Goal: Find specific page/section

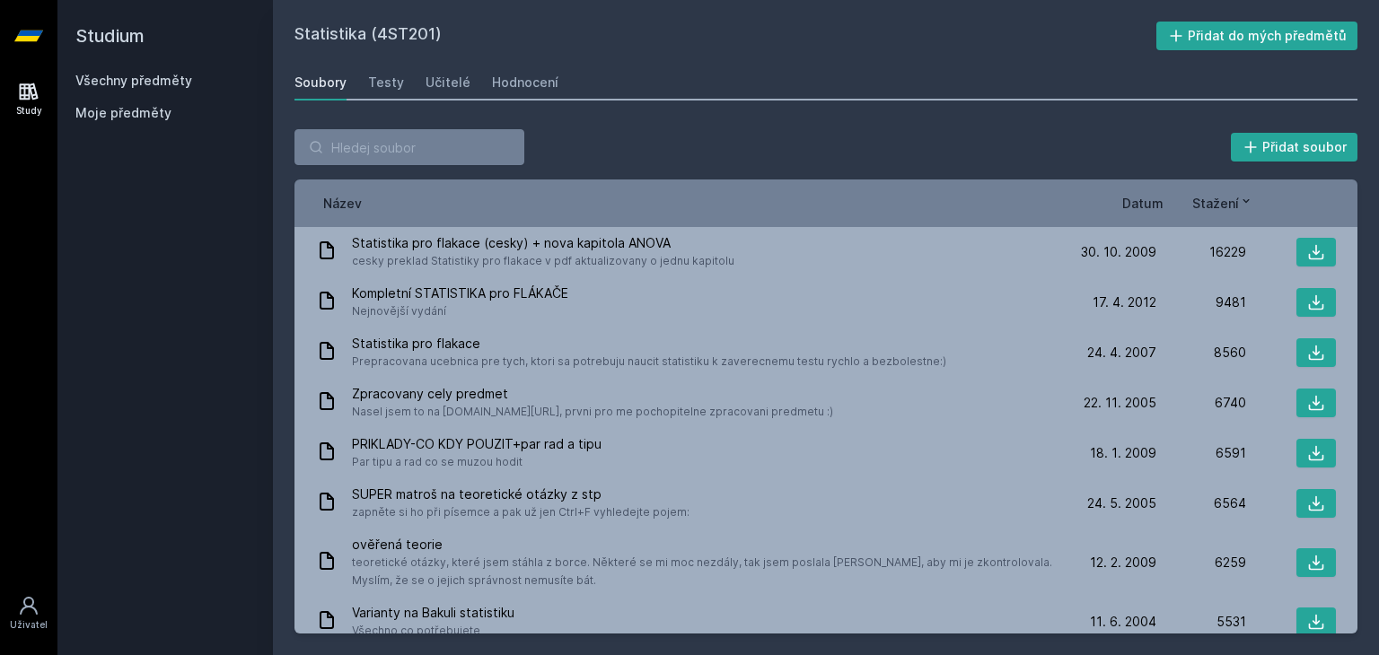
click at [113, 76] on link "Všechny předměty" at bounding box center [133, 80] width 117 height 15
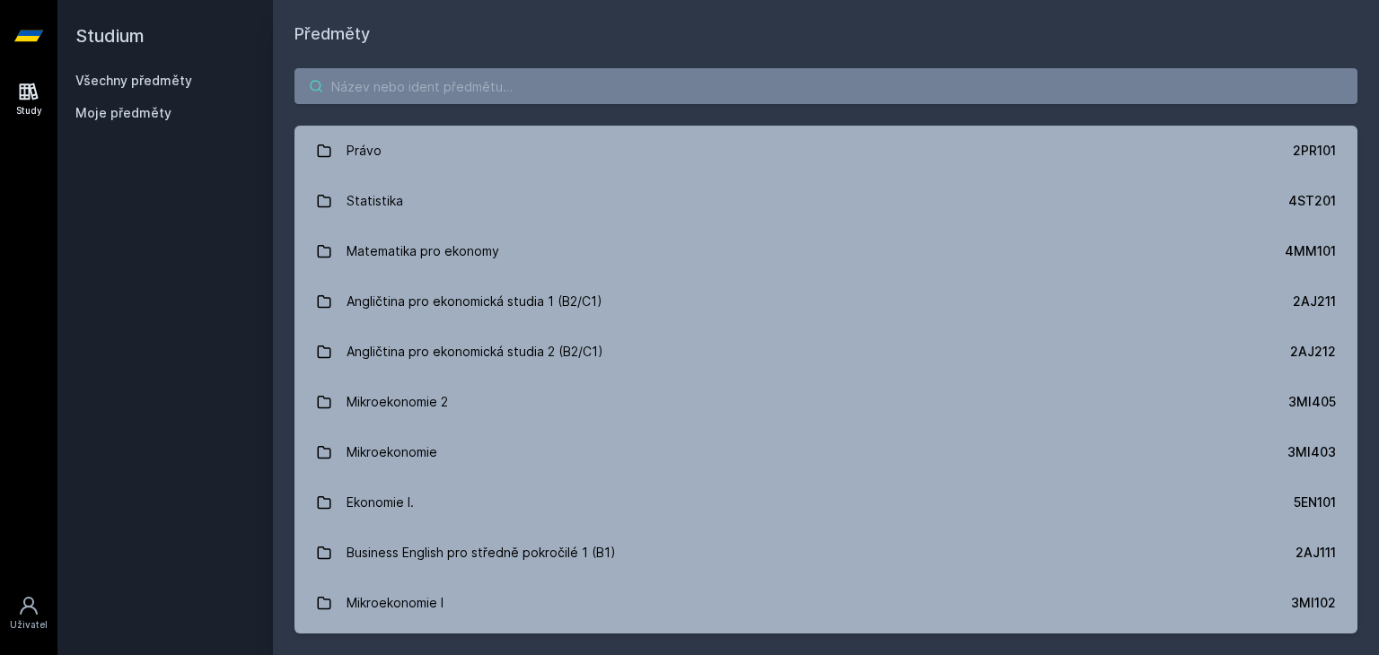
click at [492, 80] on input "search" at bounding box center [826, 86] width 1063 height 36
paste input "5HP324"
type input "5HP324"
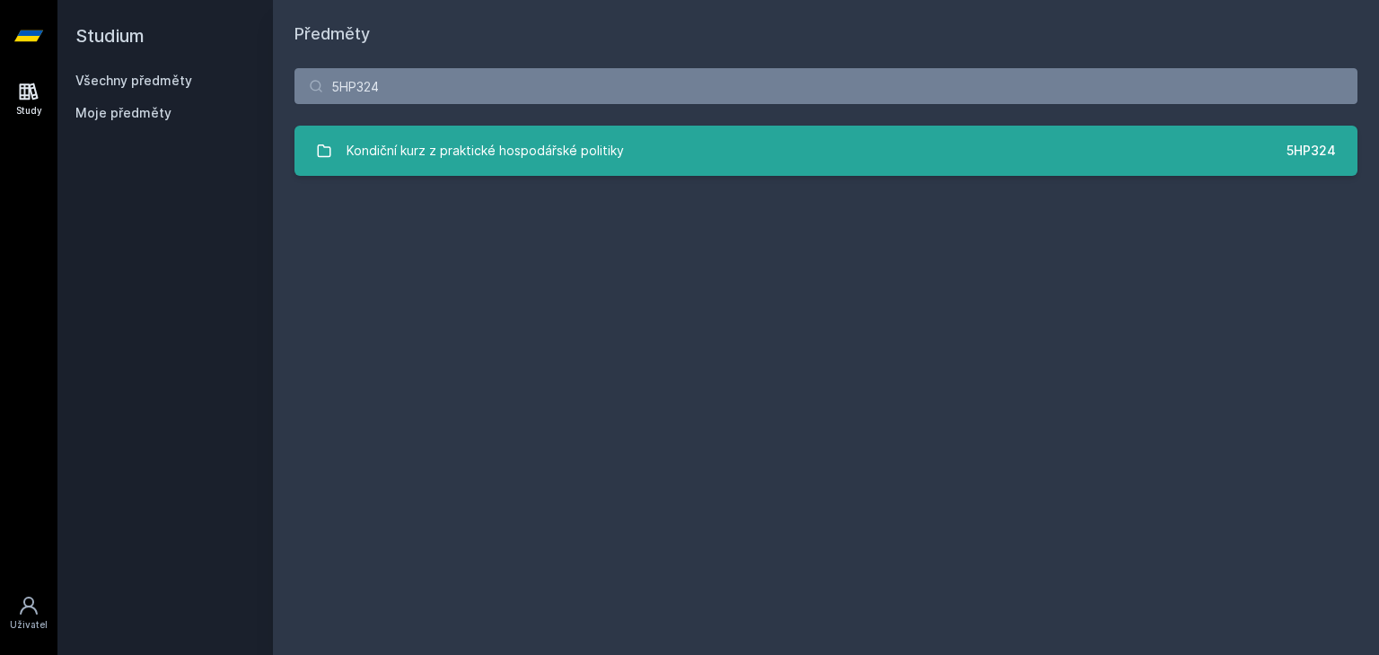
click at [452, 156] on div "Kondiční kurz z praktické hospodářské politiky" at bounding box center [485, 151] width 277 height 36
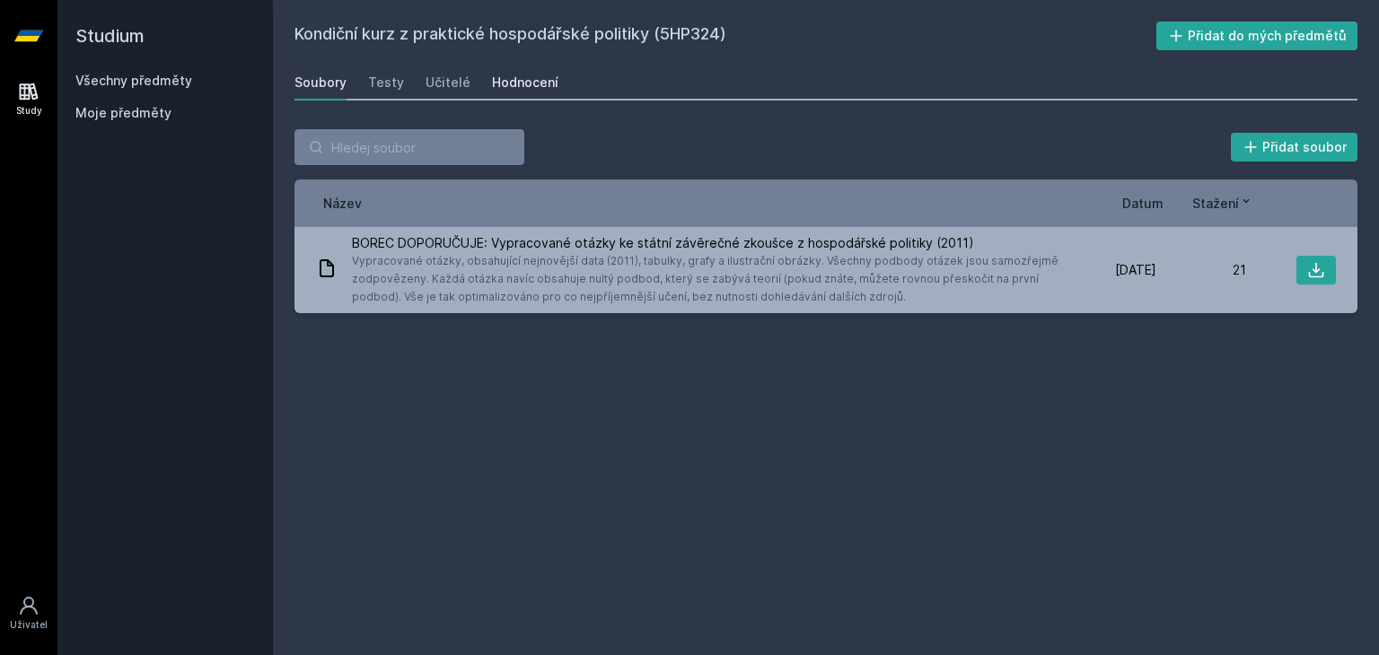
click at [535, 89] on div "Hodnocení" at bounding box center [525, 83] width 66 height 18
